Goal: Find specific page/section: Find specific page/section

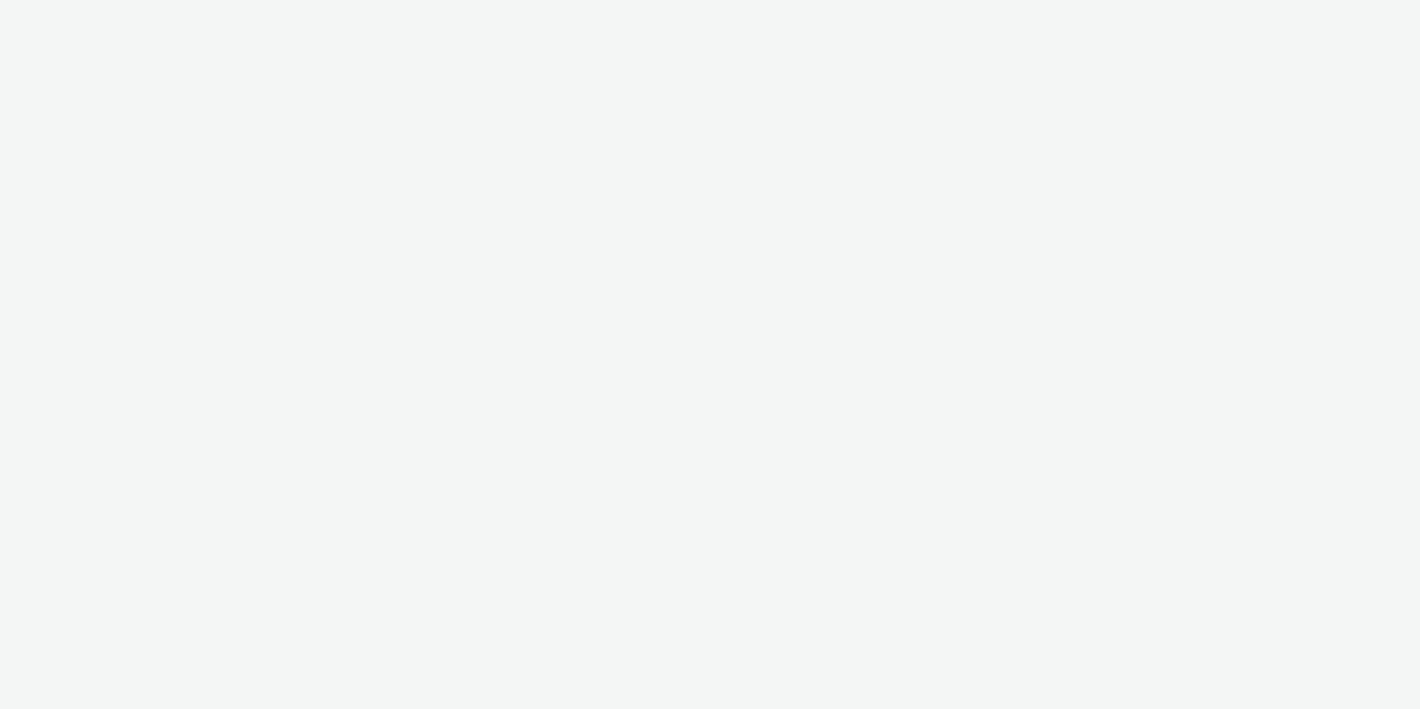
select select "11a7df10-284f-415c-b52a-427acf4c31ae"
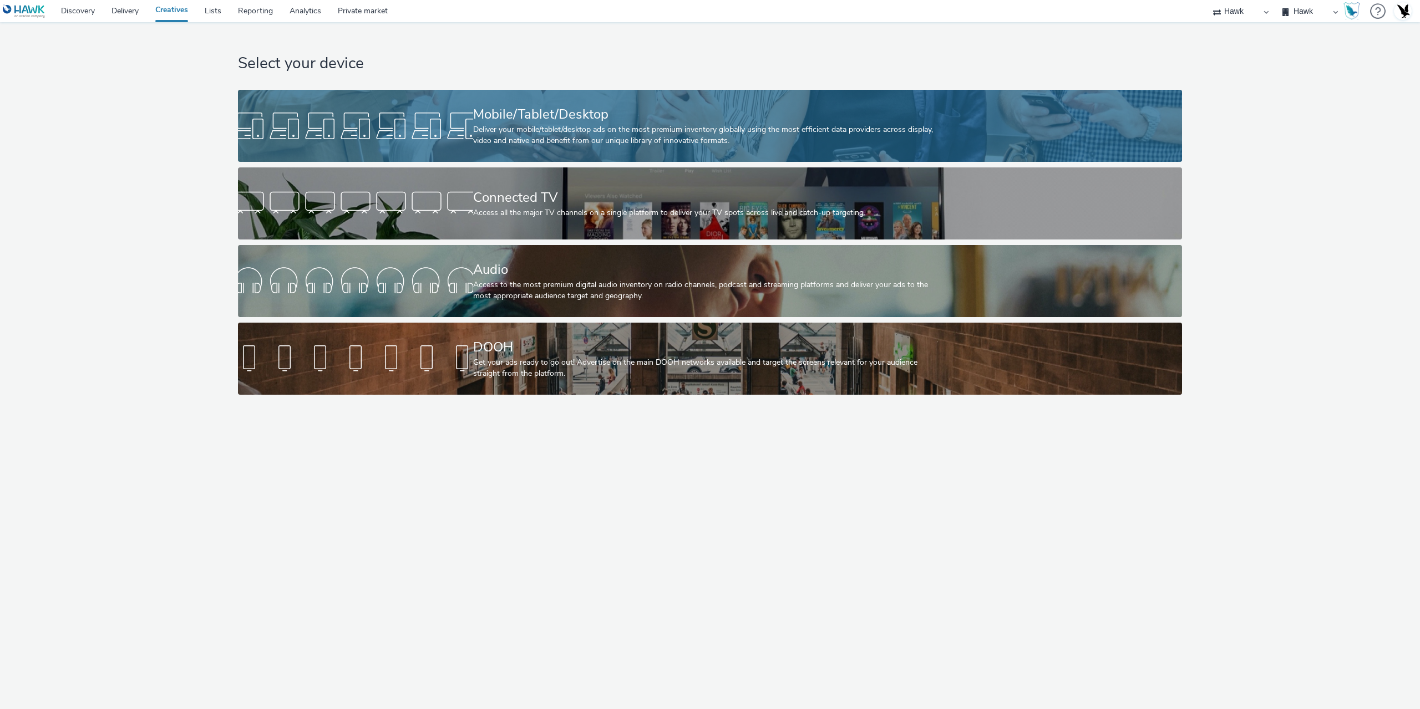
click at [638, 113] on div "Mobile/Tablet/Desktop" at bounding box center [708, 114] width 470 height 19
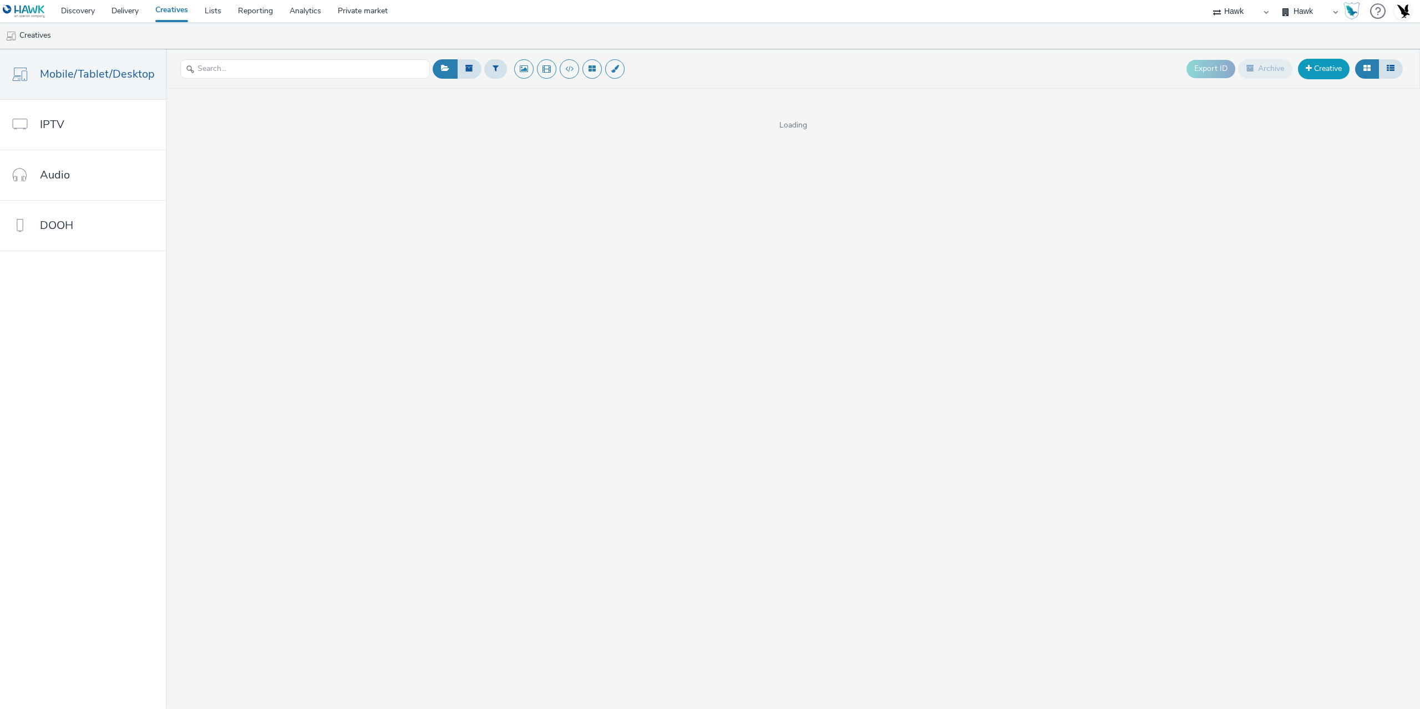
click at [1328, 63] on link "Creative" at bounding box center [1324, 69] width 52 height 20
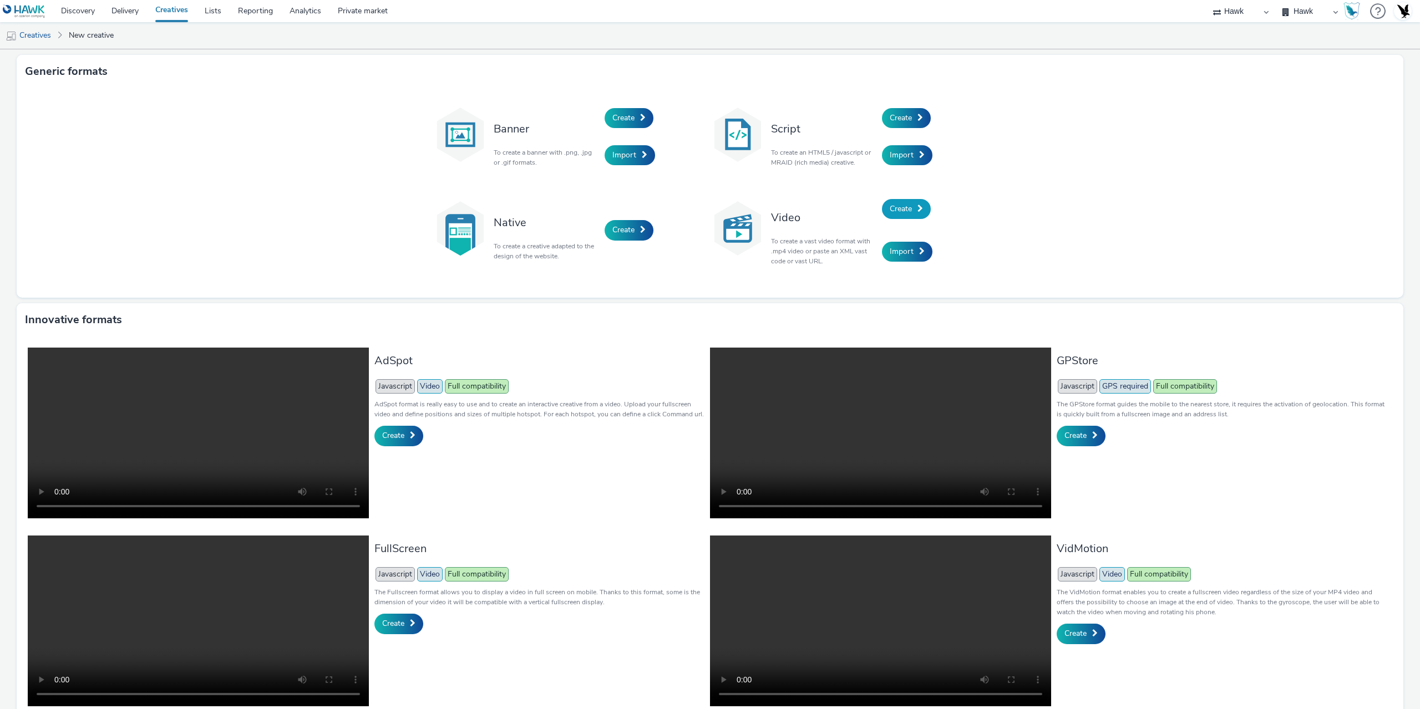
click at [917, 206] on span at bounding box center [920, 209] width 6 height 8
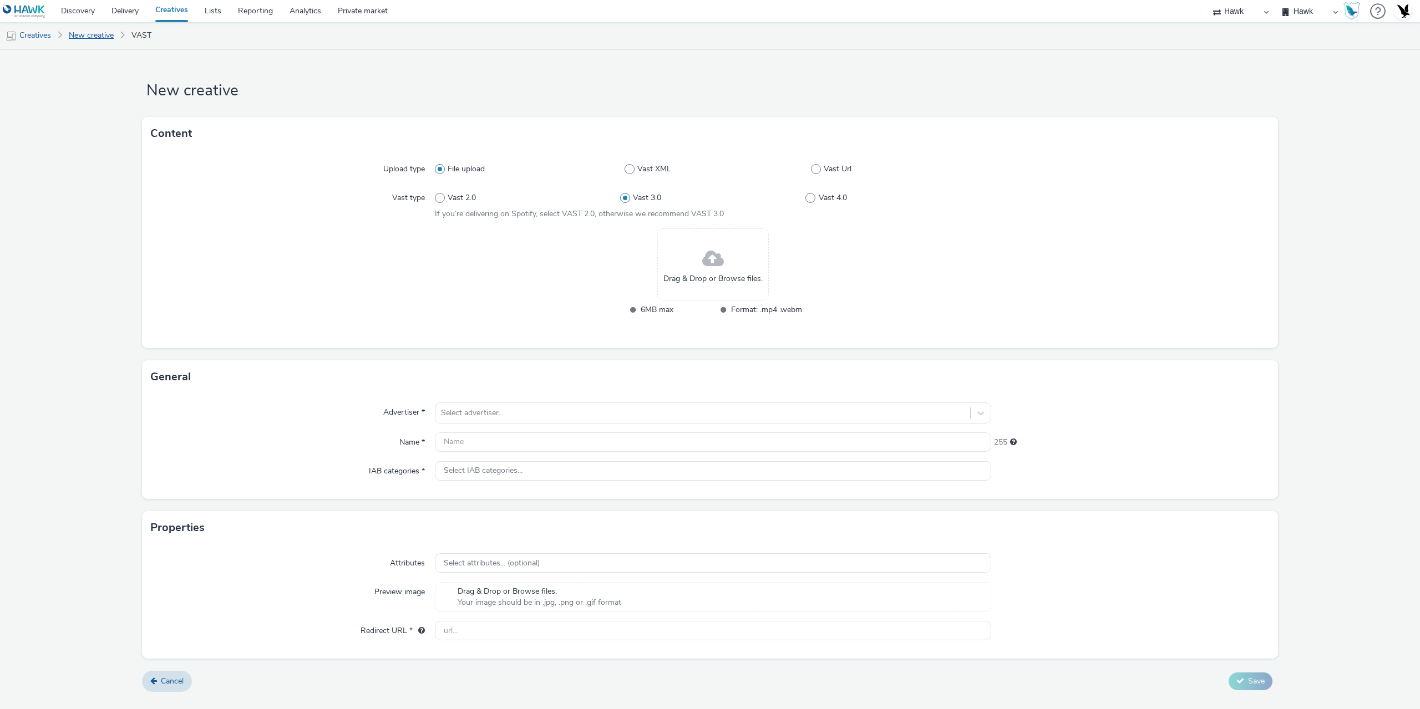
click at [79, 37] on link "New creative" at bounding box center [91, 35] width 56 height 27
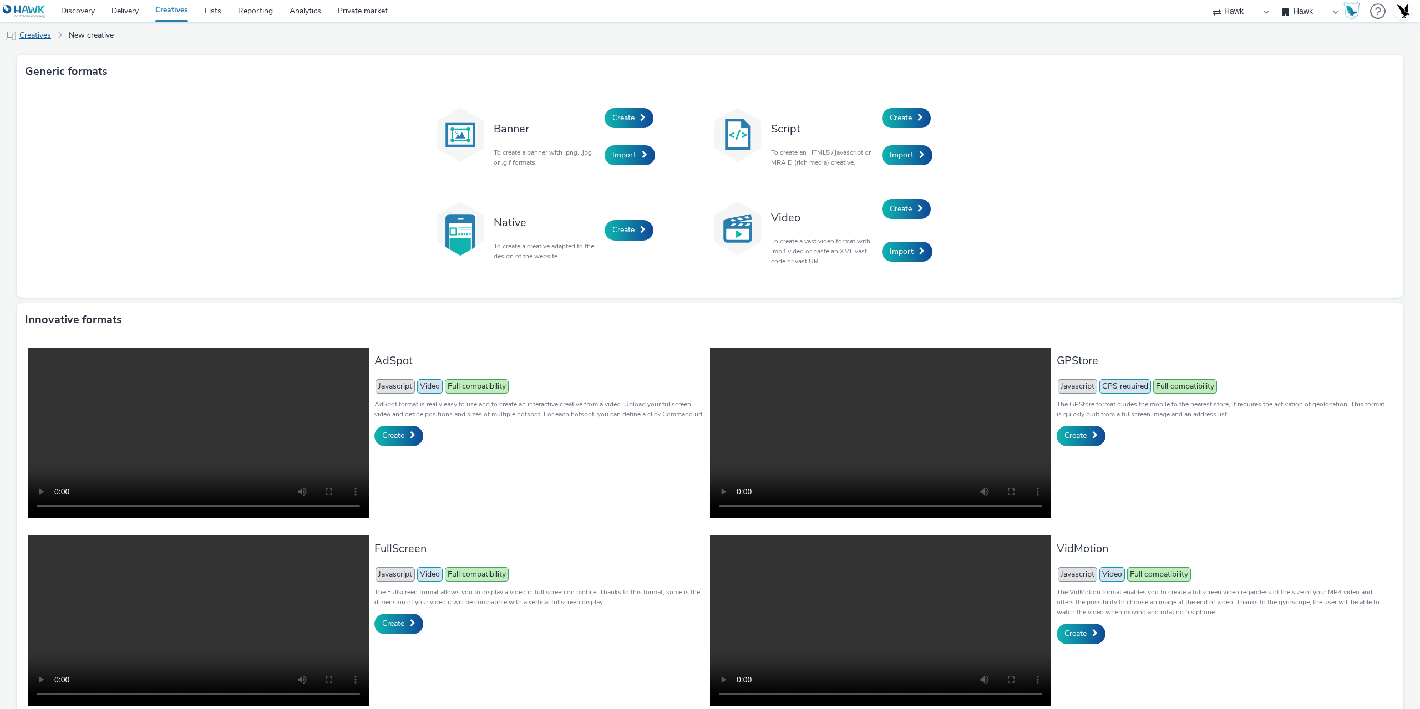
click at [48, 42] on link "Creatives" at bounding box center [28, 35] width 57 height 27
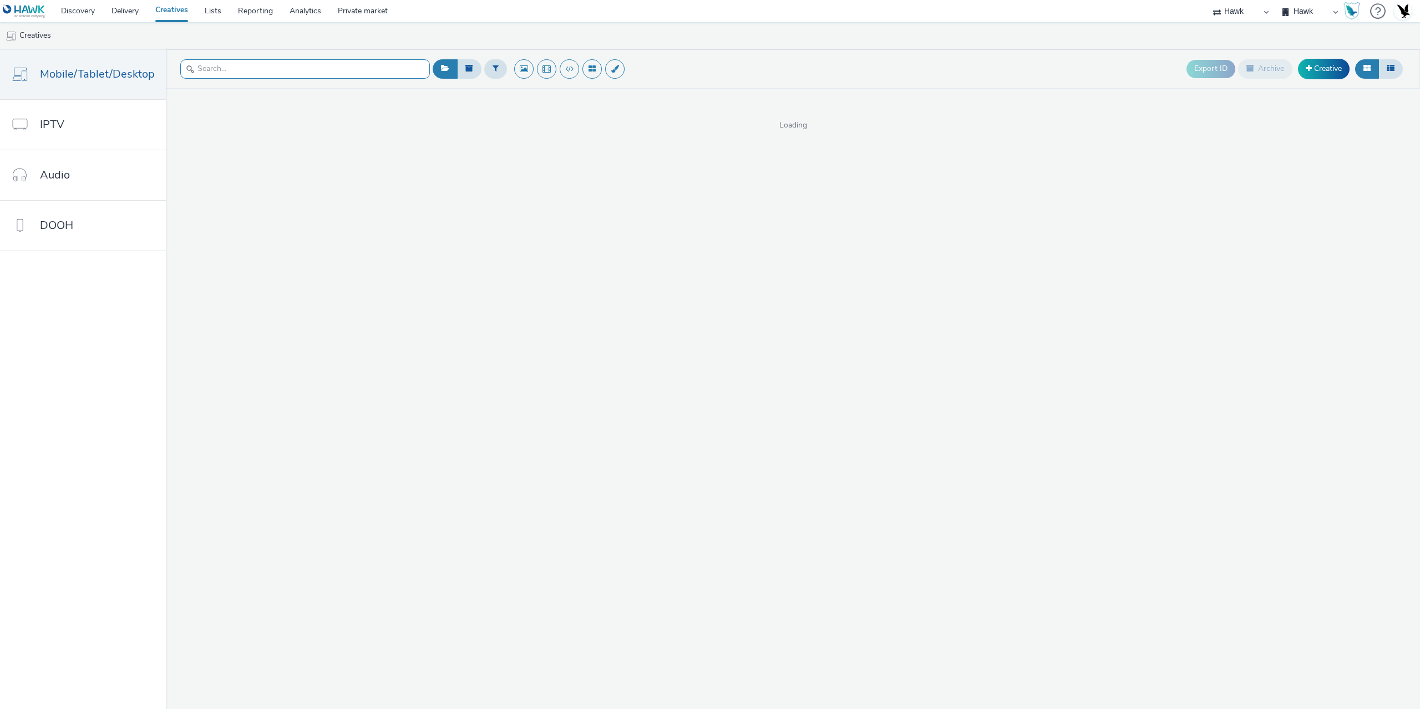
click at [242, 77] on input "text" at bounding box center [305, 68] width 250 height 19
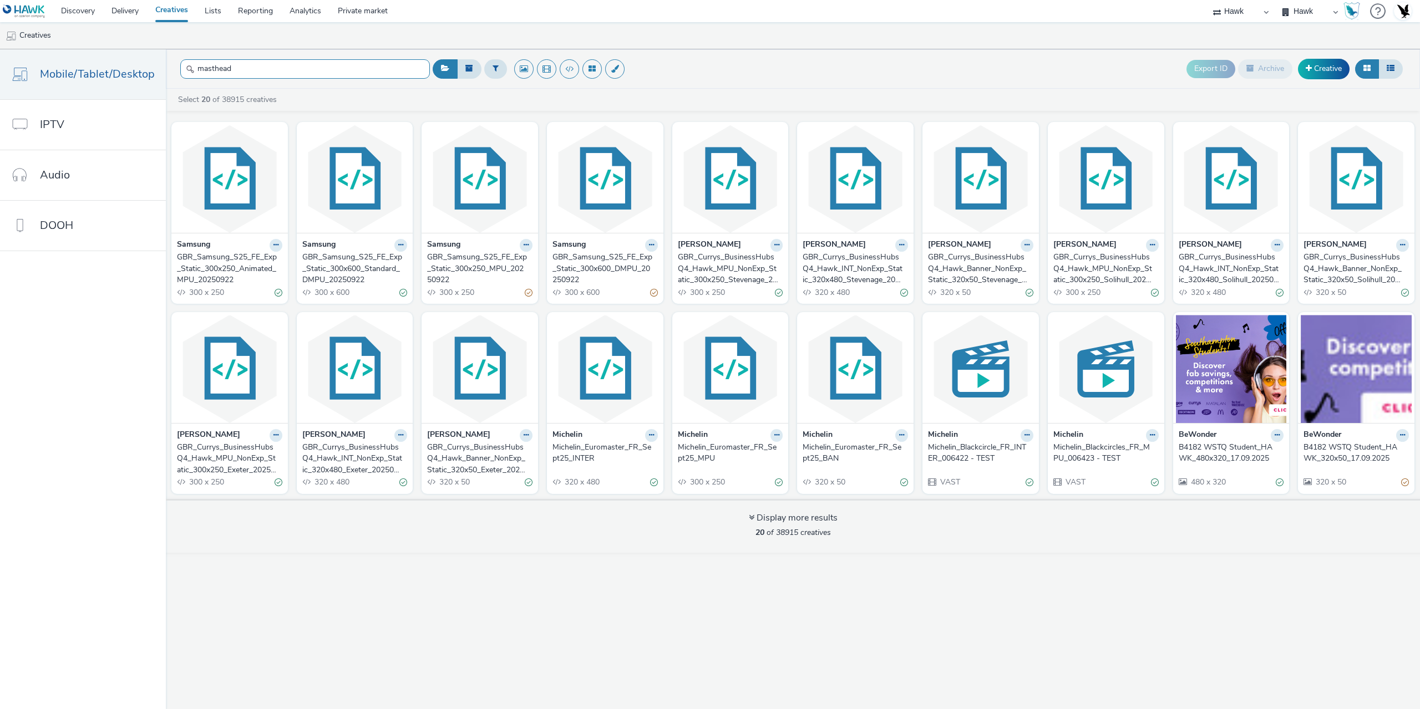
type input "masthead"
click at [251, 260] on div "GBR_Samsung_S25_FE_Exp_Static_300x250_Animated_MPU_20250922" at bounding box center [227, 269] width 101 height 34
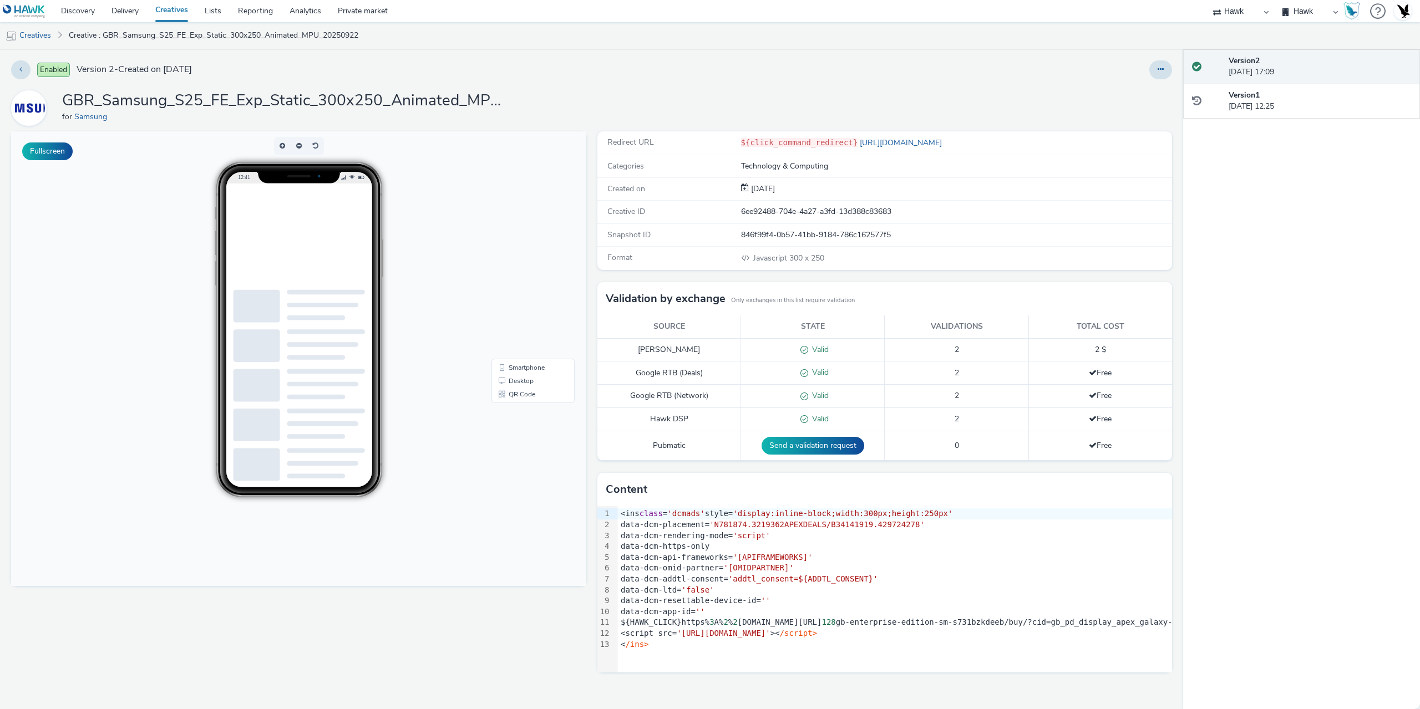
drag, startPoint x: 287, startPoint y: 84, endPoint x: 416, endPoint y: 93, distance: 129.5
click at [405, 93] on div "Enabled Version 2 - Created on [DATE] GBR_Samsung_S25_FE_Exp_Static_300x250_Ani…" at bounding box center [591, 379] width 1183 height 660
drag, startPoint x: 418, startPoint y: 92, endPoint x: 395, endPoint y: 98, distance: 23.9
click at [418, 92] on h1 "GBR_Samsung_S25_FE_Exp_Static_300x250_Animated_MPU_20250922" at bounding box center [284, 100] width 444 height 21
drag, startPoint x: 282, startPoint y: 103, endPoint x: 444, endPoint y: 103, distance: 161.9
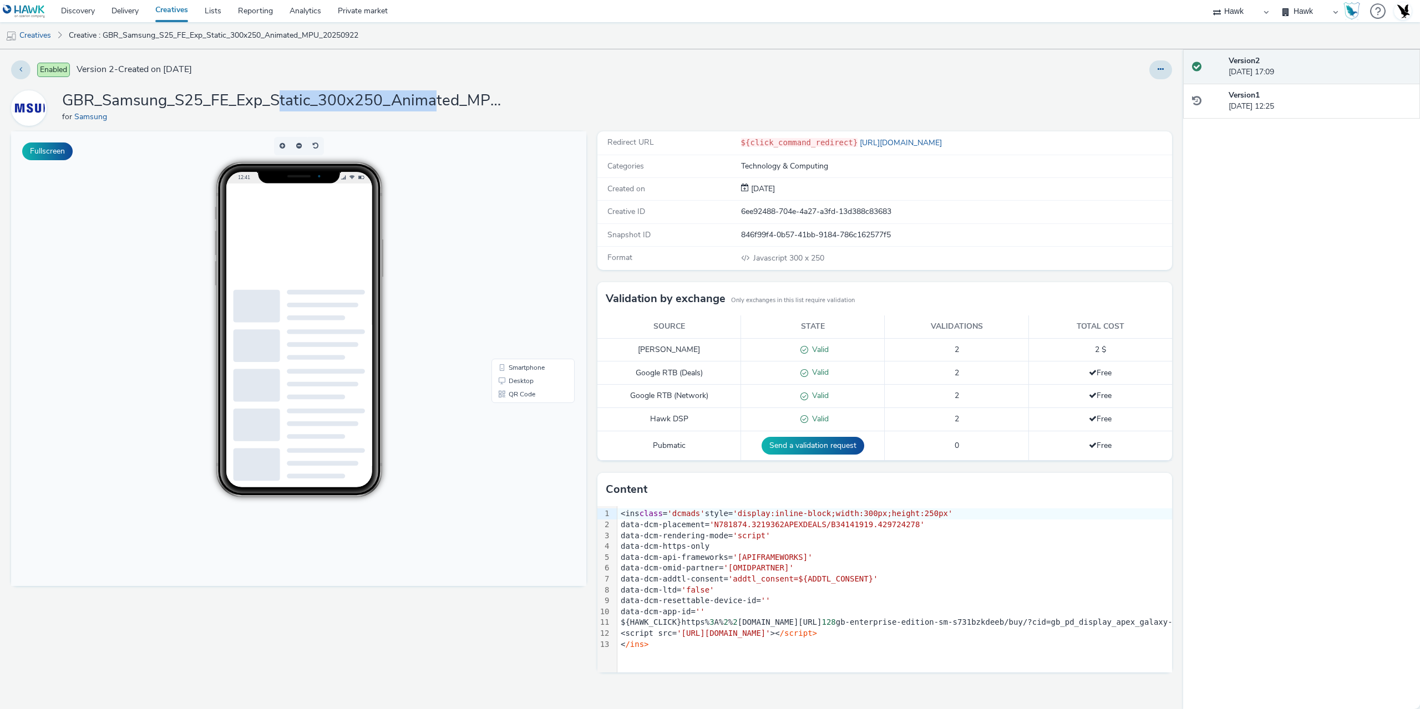
click at [442, 103] on h1 "GBR_Samsung_S25_FE_Exp_Static_300x250_Animated_MPU_20250922" at bounding box center [284, 100] width 444 height 21
click at [456, 103] on h1 "GBR_Samsung_S25_FE_Exp_Static_300x250_Animated_MPU_20250922" at bounding box center [284, 100] width 444 height 21
drag, startPoint x: 328, startPoint y: 91, endPoint x: 489, endPoint y: 95, distance: 160.9
click at [442, 92] on h1 "GBR_Samsung_S25_FE_Exp_Static_300x250_Animated_MPU_20250922" at bounding box center [284, 100] width 444 height 21
click at [495, 95] on h1 "GBR_Samsung_S25_FE_Exp_Static_300x250_Animated_MPU_20250922" at bounding box center [284, 100] width 444 height 21
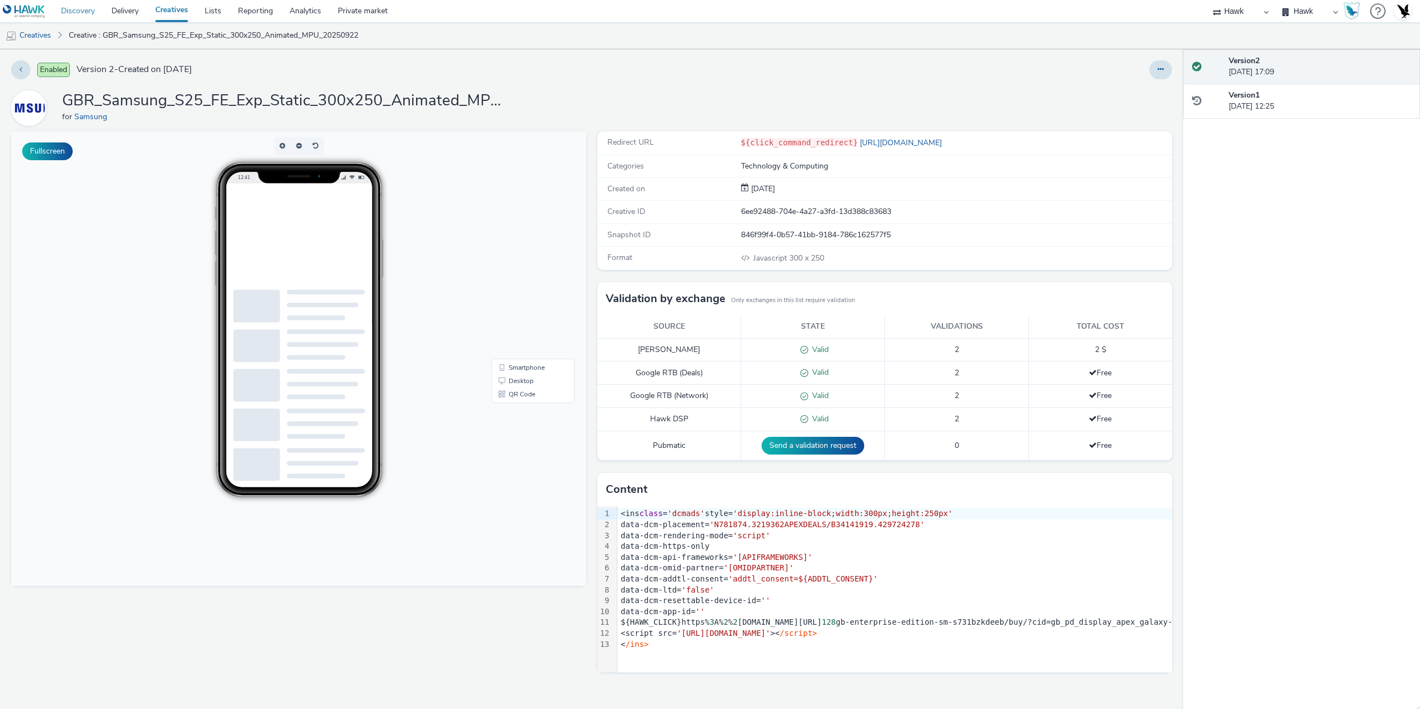
click at [83, 15] on link "Discovery" at bounding box center [78, 11] width 50 height 22
